Goal: Register for event/course

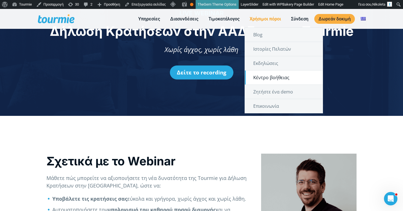
scroll to position [217, 0]
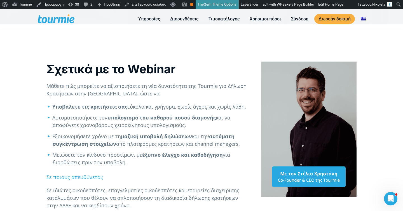
scroll to position [155, 0]
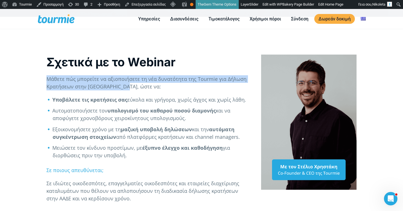
drag, startPoint x: 138, startPoint y: 87, endPoint x: 36, endPoint y: 80, distance: 102.7
click at [36, 80] on div "Σχετικά με το Webinar Μάθετε πώς μπορείτε να αξιοποιήσετε τη νέα δυνατότητα της…" at bounding box center [201, 126] width 403 height 219
copy p "Μάθετε πώς μπορείτε να αξιοποιήσετε τη νέα δυνατότητα της Tourmie για Δήλωση Κρ…"
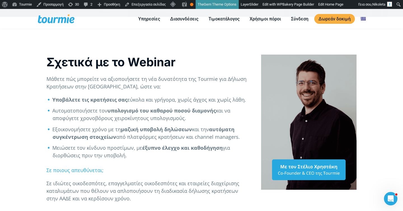
click at [151, 85] on p "Μάθετε πώς μπορείτε να αξιοποιήσετε τη νέα δυνατότητα της Tourmie για Δήλωση Κρ…" at bounding box center [147, 82] width 203 height 15
drag, startPoint x: 246, startPoint y: 101, endPoint x: 175, endPoint y: 101, distance: 70.8
click at [175, 101] on li "Υποβάλετε τις κρατήσεις σας εύκολα και γρήγορα, χωρίς άγχος και χωρίς λάθη." at bounding box center [151, 100] width 197 height 8
copy li ", χωρίς άγχος και χωρίς λάθη."
drag, startPoint x: 127, startPoint y: 99, endPoint x: 47, endPoint y: 99, distance: 80.3
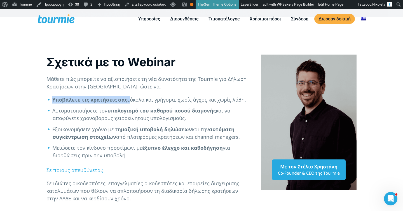
click at [53, 99] on li "Υποβάλετε τις κρατήσεις σας εύκολα και γρήγορα, χωρίς άγχος και χωρίς λάθη." at bounding box center [151, 100] width 197 height 8
copy li "Υποβάλετε τις κρατήσεις σας"
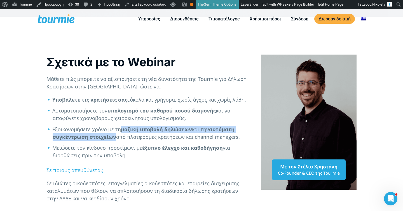
drag, startPoint x: 122, startPoint y: 130, endPoint x: 116, endPoint y: 139, distance: 11.2
click at [116, 139] on li "Εξοικονομήσετε χρόνο με τη μαζική υποβολή δηλώσεων και την αυτόματη συγκέντρωση…" at bounding box center [151, 133] width 197 height 15
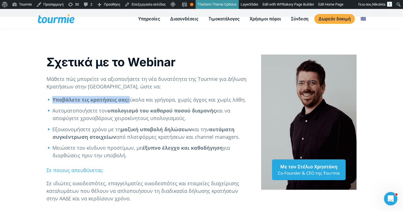
drag, startPoint x: 128, startPoint y: 100, endPoint x: 51, endPoint y: 99, distance: 76.9
click at [53, 99] on li "Υποβάλετε τις κρατήσεις σας εύκολα και γρήγορα, χωρίς άγχος και χωρίς λάθη." at bounding box center [151, 100] width 197 height 8
copy li "Υποβάλετε τις κρατήσεις σας"
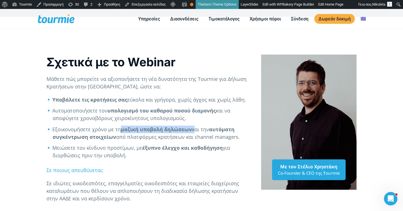
drag, startPoint x: 122, startPoint y: 130, endPoint x: 194, endPoint y: 130, distance: 71.6
click at [194, 130] on li "Εξοικονομήσετε χρόνο με τη μαζική υποβολή δηλώσεων και την αυτόματη συγκέντρωση…" at bounding box center [151, 133] width 197 height 15
copy li "μαζική υποβολή δηλώσεων"
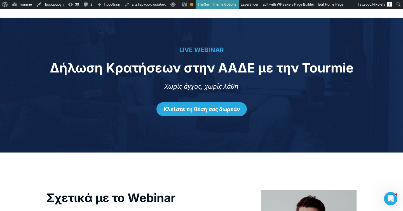
scroll to position [0, 0]
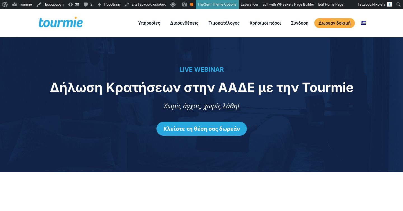
click at [255, 118] on div "Κλείστε τη θέση σας δωρεάν" at bounding box center [201, 128] width 391 height 31
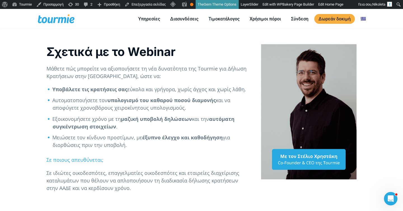
scroll to position [167, 0]
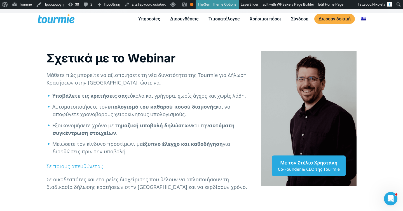
scroll to position [160, 0]
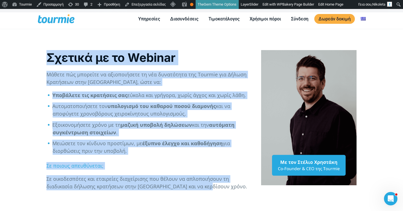
drag, startPoint x: 197, startPoint y: 203, endPoint x: 50, endPoint y: 50, distance: 211.9
click at [50, 50] on div "Σχετικά με το Webinar Μάθετε πώς μπορείτε να αξιοποιήσετε τη νέα δυνατότητα της…" at bounding box center [201, 118] width 403 height 212
click at [91, 75] on p "Μάθετε πώς μπορείτε να αξιοποιήσετε τη νέα δυνατότητα της Tourmie για Δήλωση Κρ…" at bounding box center [147, 78] width 203 height 15
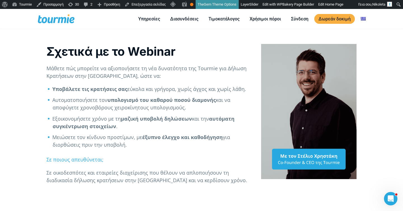
scroll to position [161, 0]
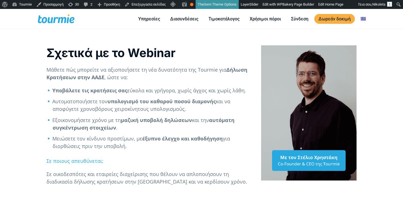
scroll to position [128, 0]
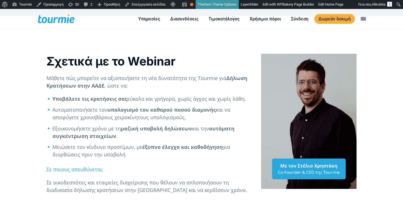
checkbox input "true"
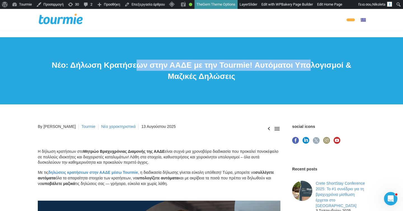
drag, startPoint x: 195, startPoint y: 83, endPoint x: 190, endPoint y: 68, distance: 15.5
click at [190, 68] on h1 "Νέο: Δήλωση Κρατήσεων στην ΑΑΔΕ με την Tourmie! Αυτόματοι Υπολογισμοί & Μαζικές…" at bounding box center [201, 71] width 327 height 22
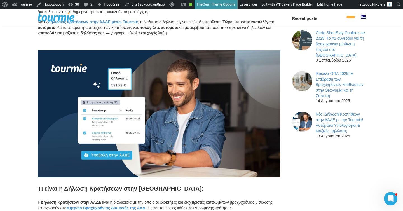
scroll to position [102, 0]
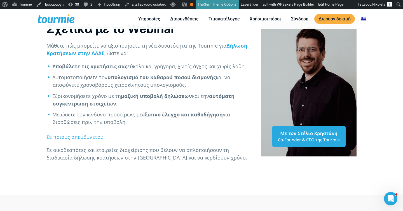
scroll to position [159, 0]
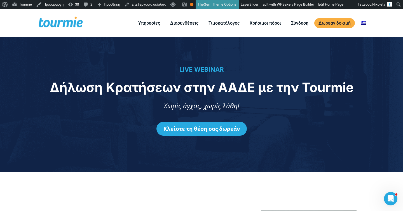
click at [187, 85] on span "Δήλωση Κρατήσεων στην ΑΑΔΕ με την Tourmie" at bounding box center [202, 87] width 304 height 16
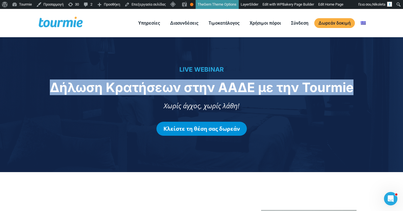
click at [172, 127] on link "Κλείστε τη θέση σας δωρεάν" at bounding box center [201, 129] width 90 height 14
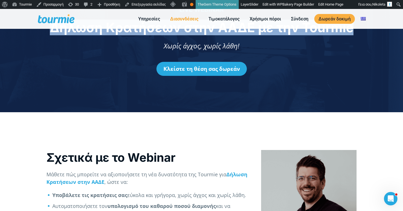
scroll to position [383, 0]
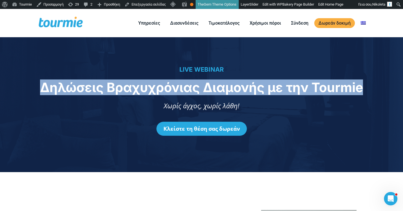
drag, startPoint x: 42, startPoint y: 88, endPoint x: 369, endPoint y: 97, distance: 327.8
click at [369, 97] on div "LIVE WEBINAR Δηλώσεις Βραχυχρόνιας Διαμονής με την Tourmie Χωρίς άγχος, χωρίς λ…" at bounding box center [201, 104] width 391 height 79
copy span "Δηλώσεις Βραχυχρόνιας Διαμονής με τη"
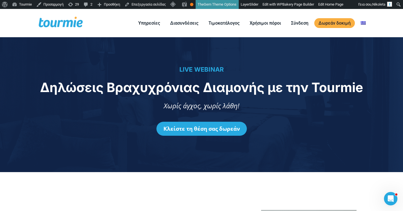
click at [111, 101] on p "Χωρίς άγχος, χωρίς λάθη!" at bounding box center [201, 106] width 391 height 10
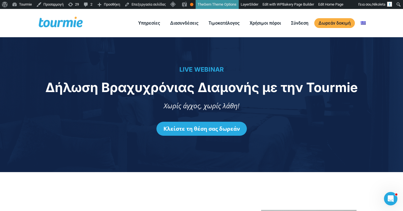
click at [237, 80] on span "Δήλωση Βραχυχρόνιας Διαμονής με την Tourmie" at bounding box center [201, 87] width 312 height 16
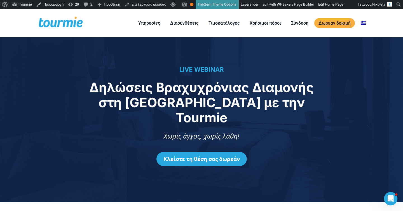
click at [183, 131] on span "Χωρίς άγχος, χωρίς λάθη!" at bounding box center [202, 135] width 76 height 9
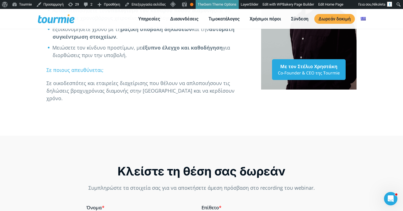
scroll to position [301, 0]
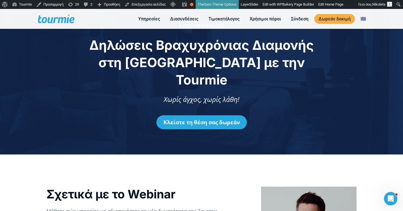
scroll to position [50, 0]
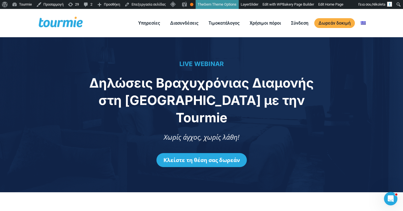
click at [182, 97] on span "Δηλώσεις Βραχυχρόνιας Διαμονής στη ΑΑΔΕ με την Tourmie" at bounding box center [201, 100] width 224 height 50
click at [186, 106] on span "Δηλώσεις Βραχυχρόνιας Διαμονής στη ΑΑΔΕ με την Tourmie" at bounding box center [201, 100] width 224 height 50
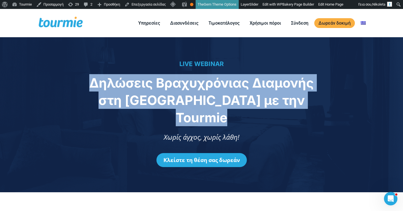
copy div "Δηλώσεις Βραχυχρόνιας Διαμονής στη ΑΑΔΕ με την Tourmie"
click at [185, 102] on span "Δηλώσεις Βραχυχρόνιας Διαμονής στη ΑΑΔΕ με την Tourmie" at bounding box center [201, 100] width 224 height 50
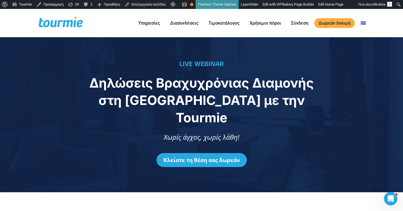
click at [185, 102] on span "Δηλώσεις Βραχυχρόνιας Διαμονής στη ΑΑΔΕ με την Tourmie" at bounding box center [201, 100] width 224 height 50
click at [229, 72] on div "LIVE WEBINAR" at bounding box center [201, 67] width 391 height 15
